Goal: Task Accomplishment & Management: Manage account settings

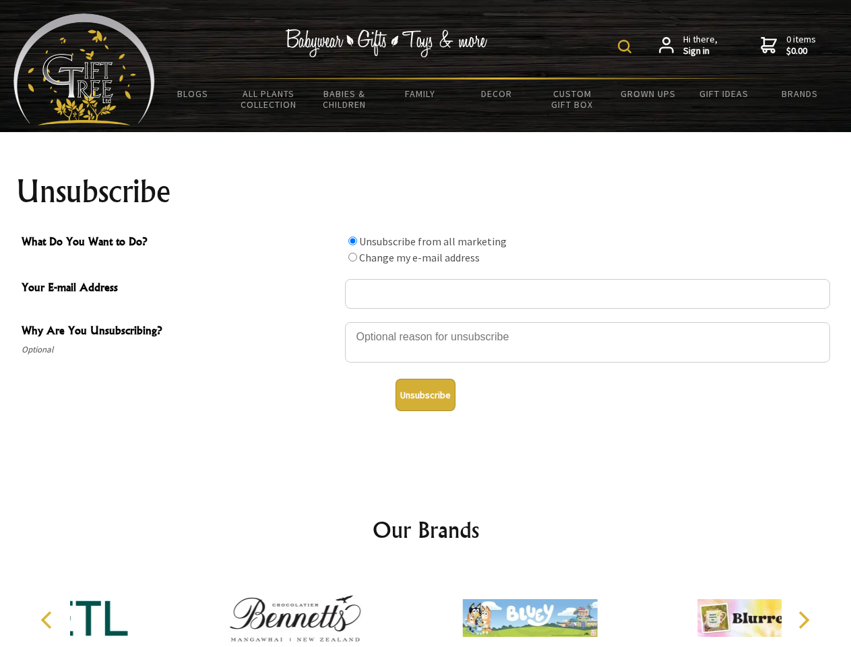
click at [627, 46] on img at bounding box center [624, 46] width 13 height 13
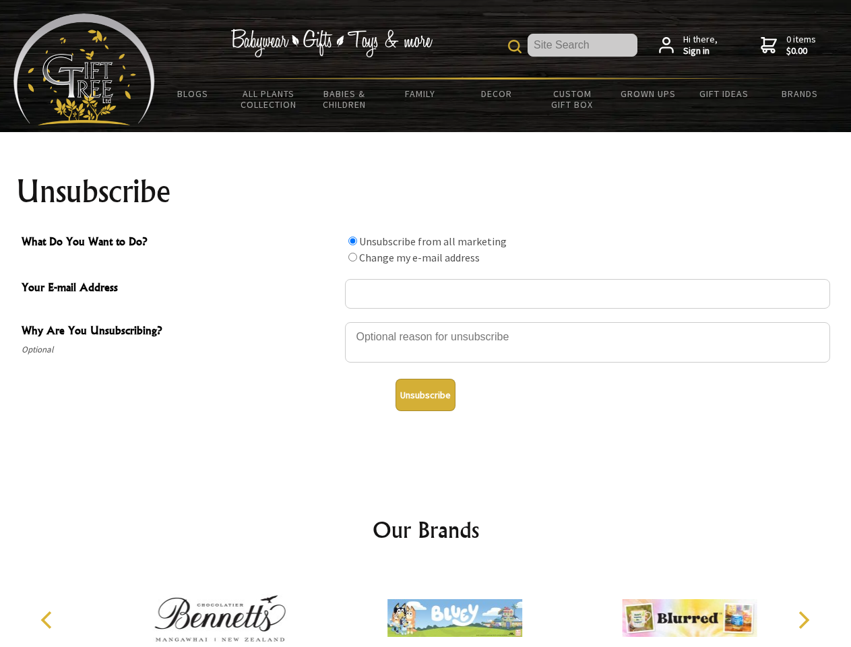
click at [426, 321] on div at bounding box center [587, 344] width 485 height 47
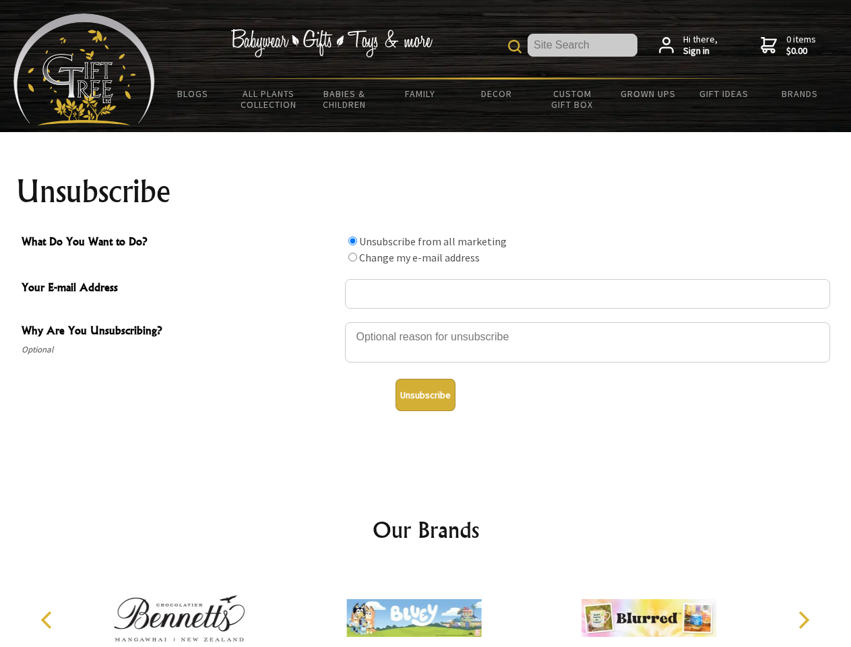
click at [352, 241] on input "What Do You Want to Do?" at bounding box center [352, 240] width 9 height 9
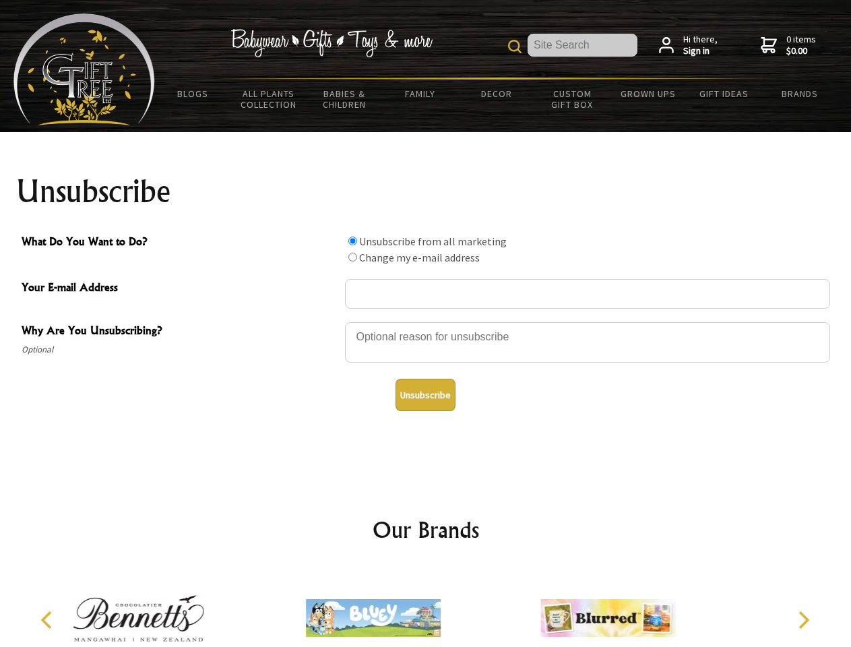
click at [352, 257] on input "What Do You Want to Do?" at bounding box center [352, 257] width 9 height 9
radio input "true"
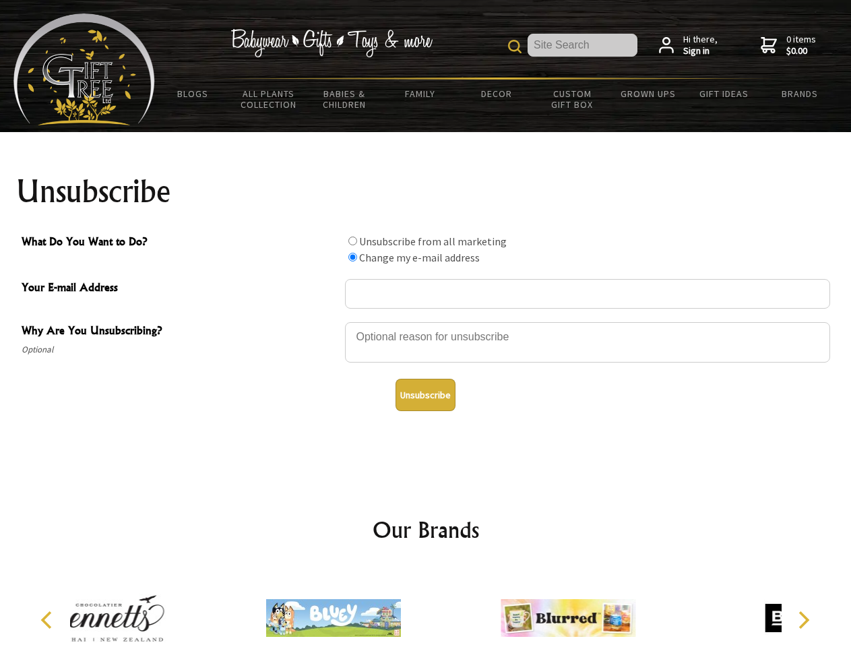
click at [425, 395] on button "Unsubscribe" at bounding box center [425, 395] width 60 height 32
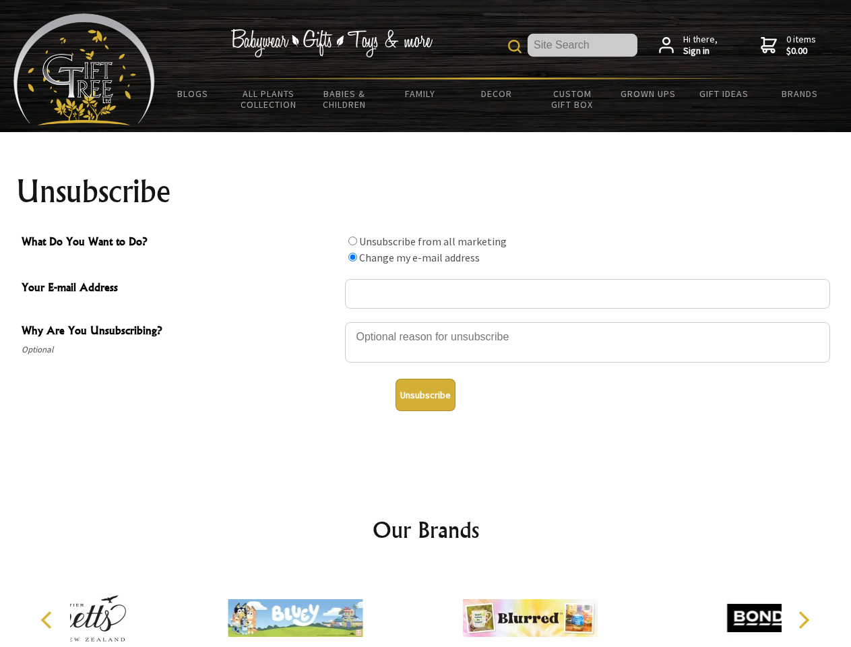
click at [426, 607] on div at bounding box center [529, 619] width 234 height 105
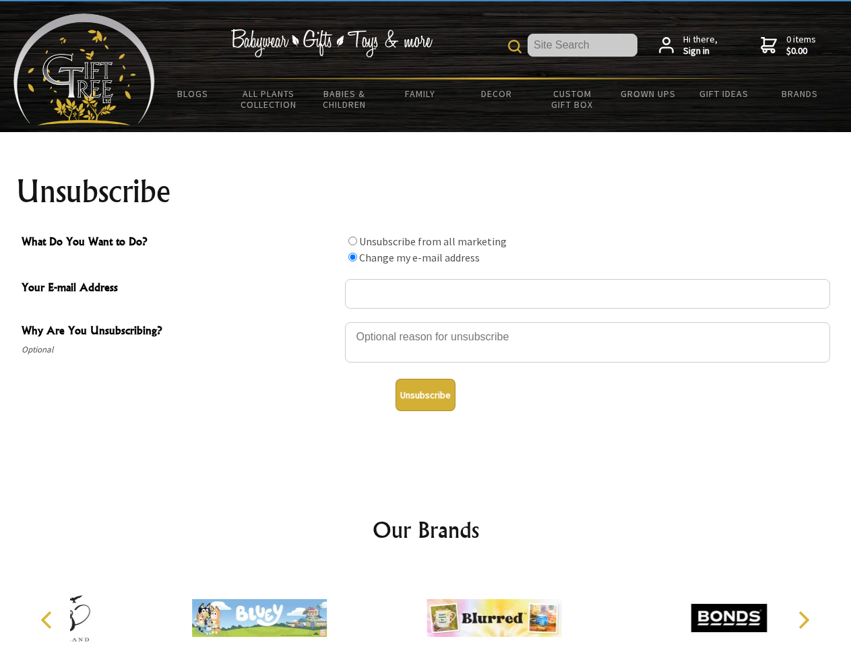
click at [49, 620] on icon "Previous" at bounding box center [48, 620] width 18 height 18
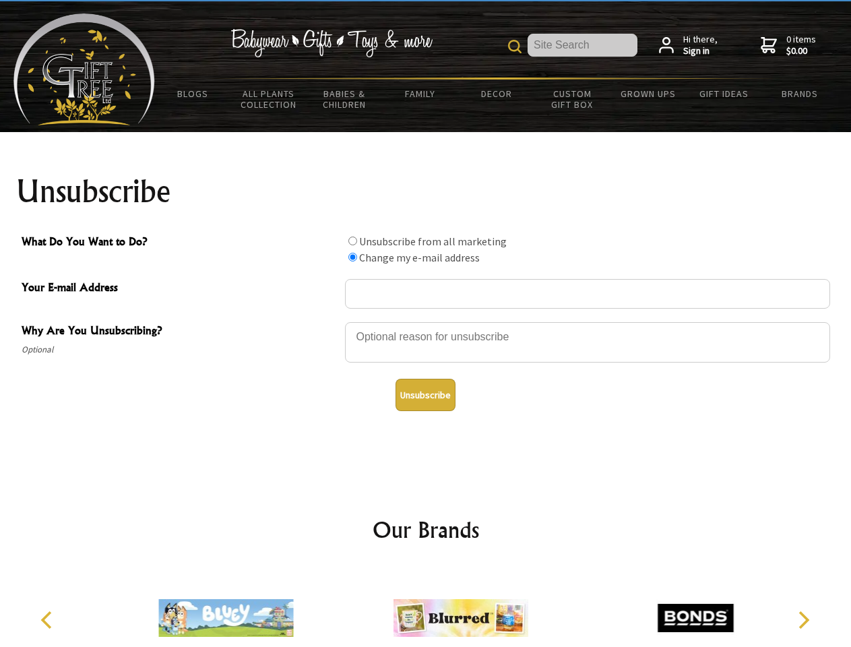
click at [803, 620] on icon "Next" at bounding box center [803, 620] width 18 height 18
